Goal: Task Accomplishment & Management: Manage account settings

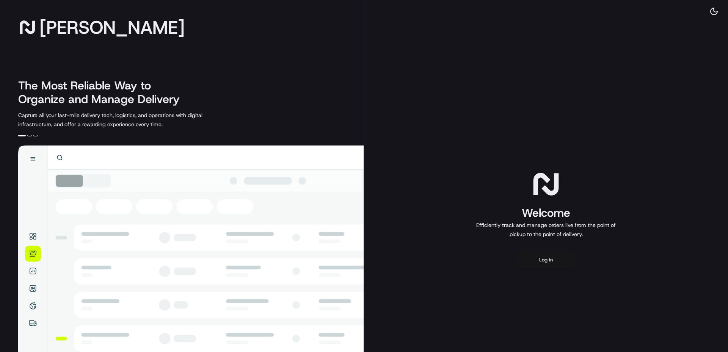
click at [567, 264] on button "Log in" at bounding box center [545, 260] width 61 height 18
